Goal: Information Seeking & Learning: Learn about a topic

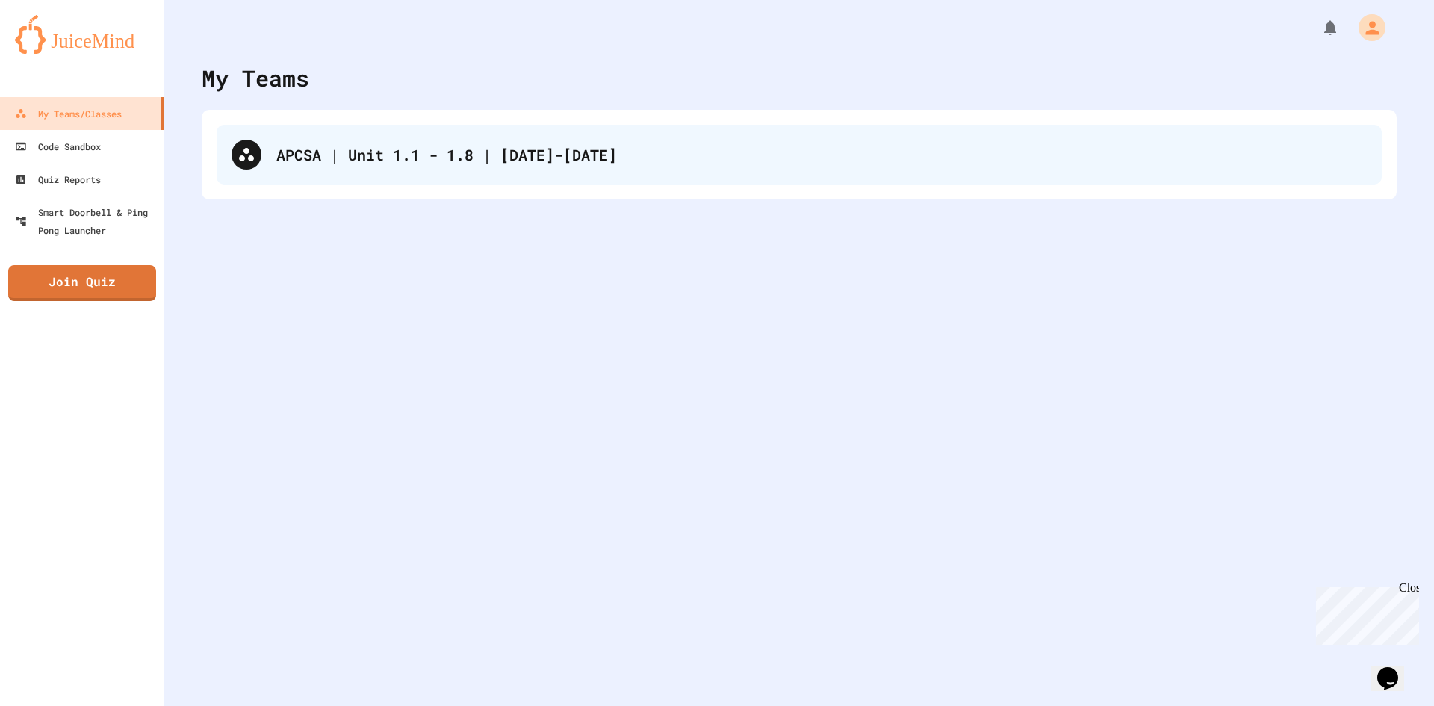
click at [576, 155] on div "APCSA | Unit 1.1 - 1.8 | [DATE]-[DATE]" at bounding box center [821, 154] width 1091 height 22
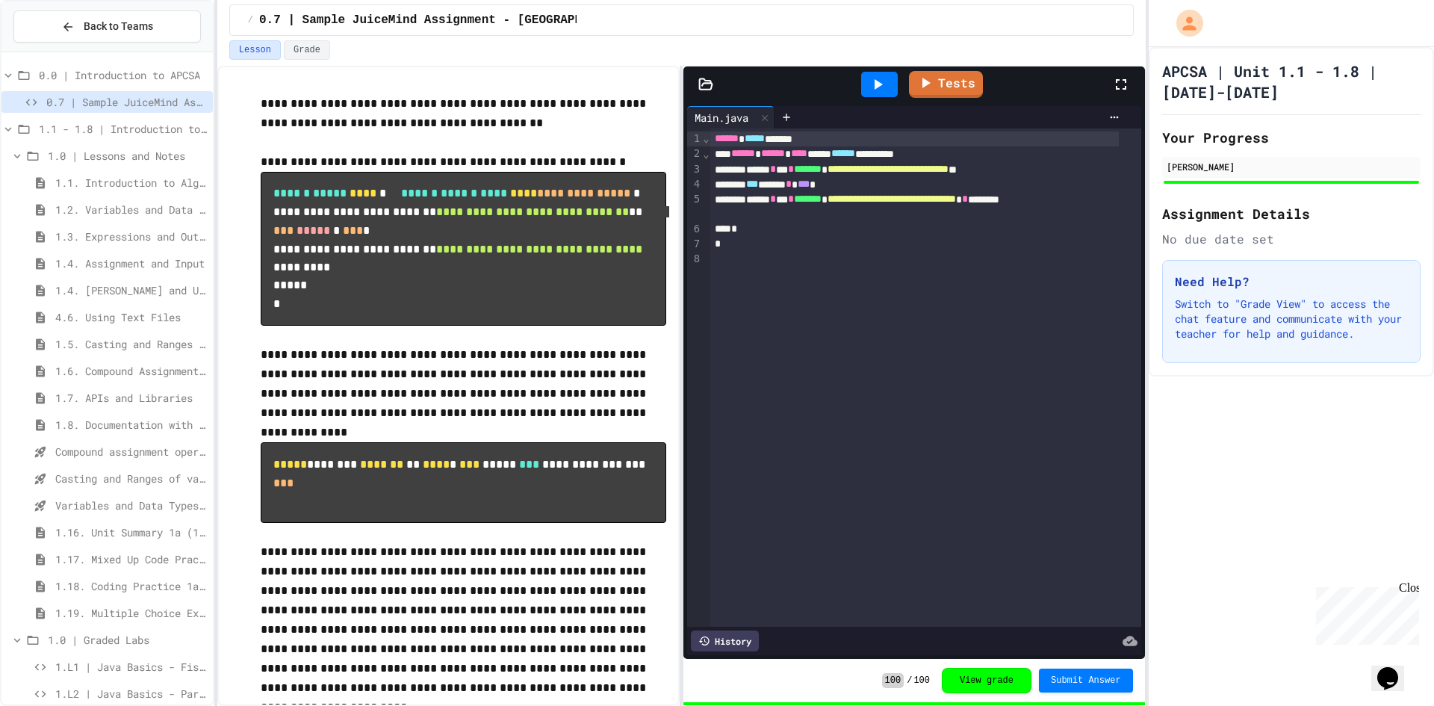
click at [111, 566] on span "1.17. Mixed Up Code Practice 1.1-1.6" at bounding box center [131, 559] width 152 height 16
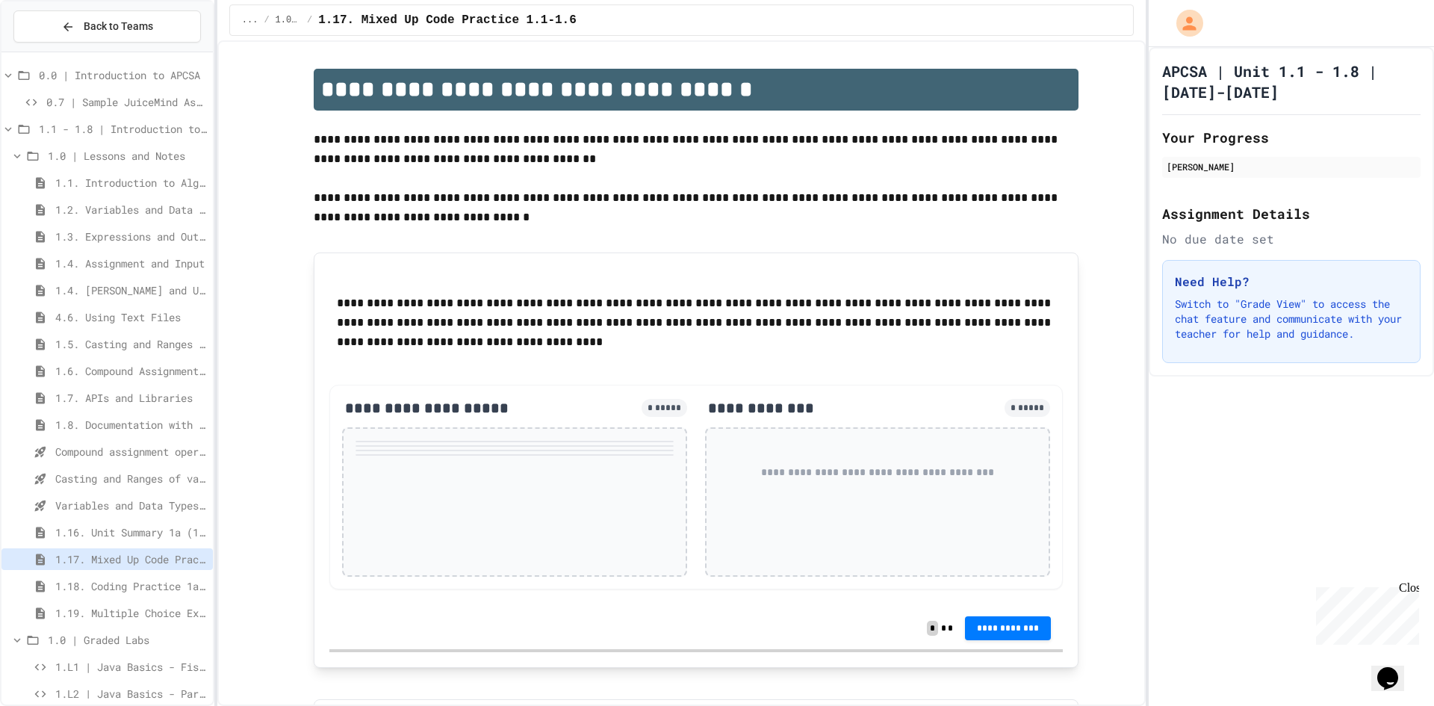
click at [148, 269] on div "1.4. Assignment and Input" at bounding box center [106, 266] width 211 height 27
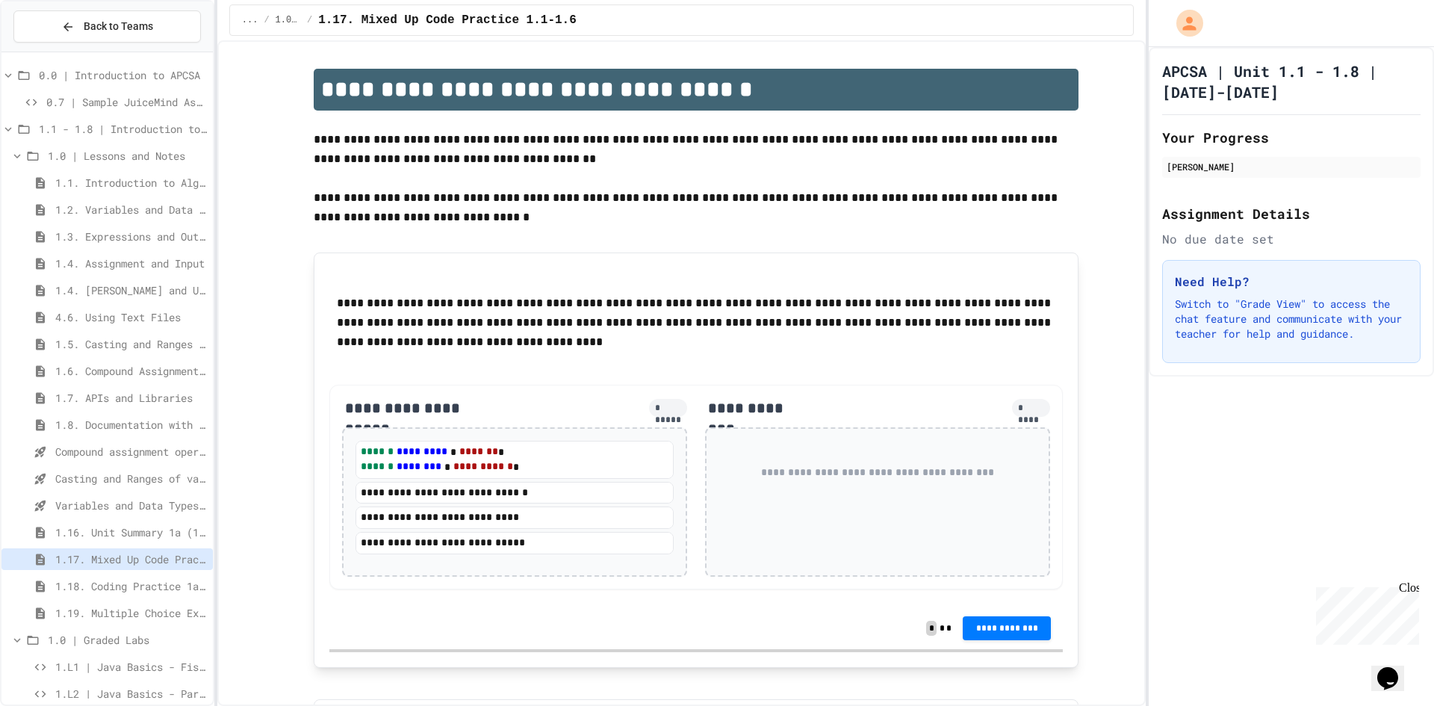
drag, startPoint x: 149, startPoint y: 242, endPoint x: 168, endPoint y: 273, distance: 35.9
click at [168, 273] on div "1.4. Assignment and Input" at bounding box center [106, 264] width 211 height 22
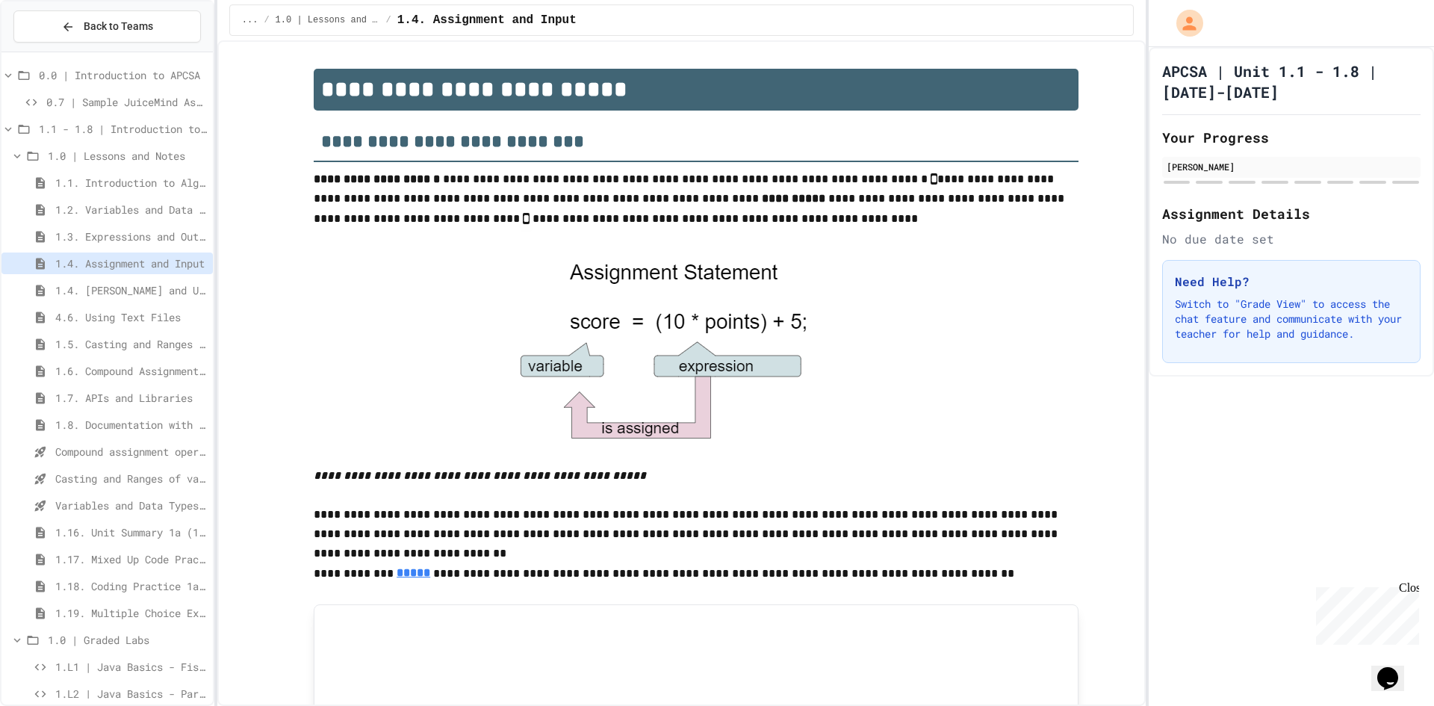
drag, startPoint x: 205, startPoint y: 78, endPoint x: 876, endPoint y: 459, distance: 771.2
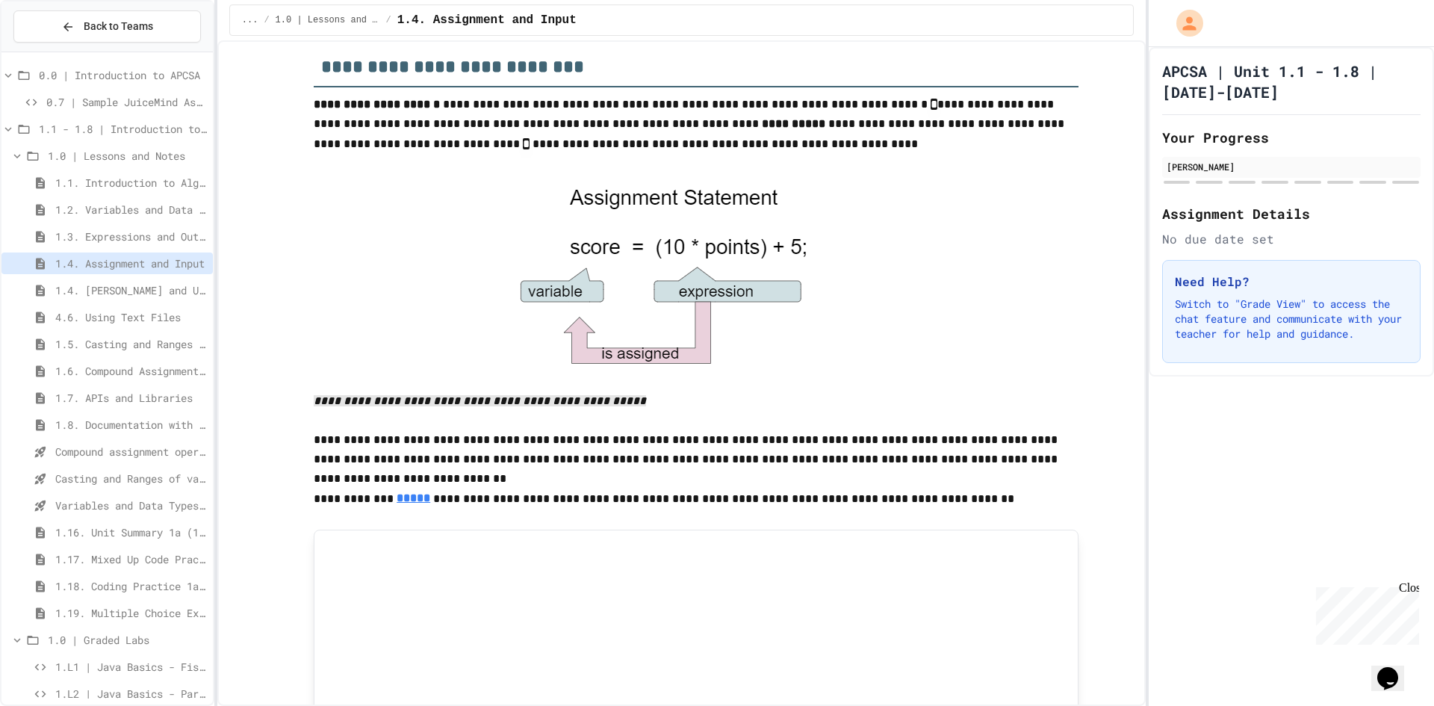
click at [167, 357] on div "1.5. Casting and Ranges of Values" at bounding box center [106, 346] width 211 height 27
click at [168, 377] on span "1.6. Compound Assignment Operators" at bounding box center [131, 371] width 152 height 16
